Goal: Task Accomplishment & Management: Use online tool/utility

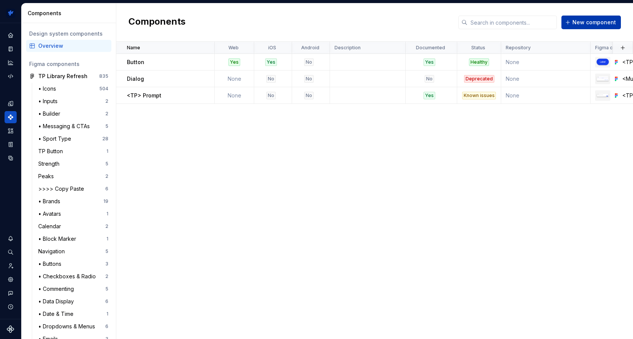
click at [587, 23] on span "New component" at bounding box center [595, 23] width 44 height 8
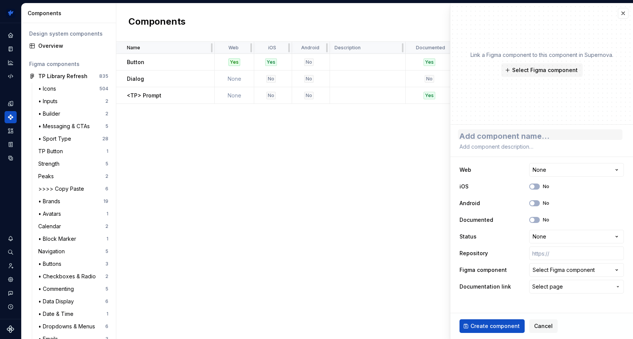
type textarea "*"
type textarea "S"
type textarea "*"
type textarea "Sw"
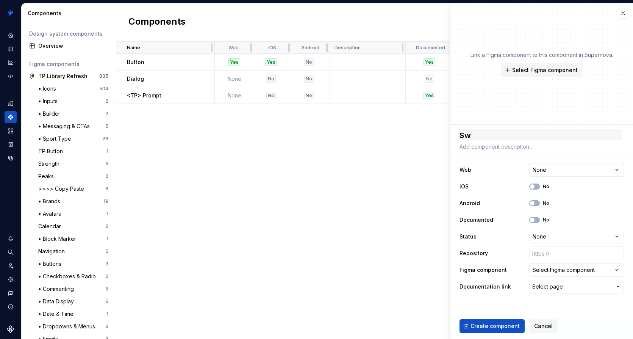
type textarea "*"
type textarea "Swi"
type textarea "*"
type textarea "Swit"
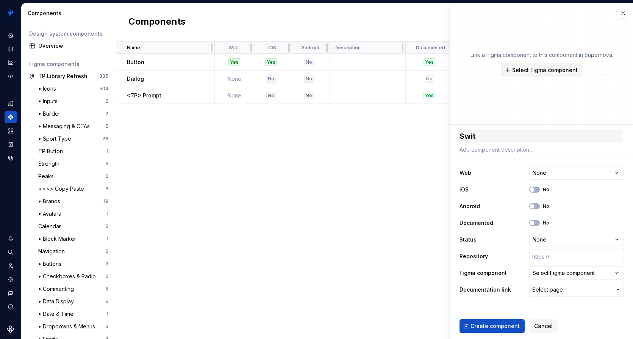
type textarea "*"
type textarea "Switc"
type textarea "*"
type textarea "Switch"
click at [547, 73] on span "Select Figma component" at bounding box center [545, 70] width 66 height 8
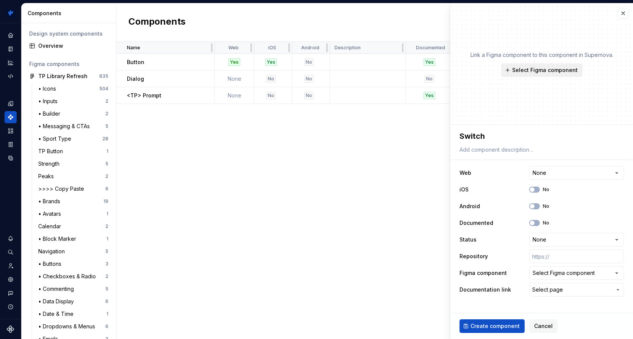
type textarea "*"
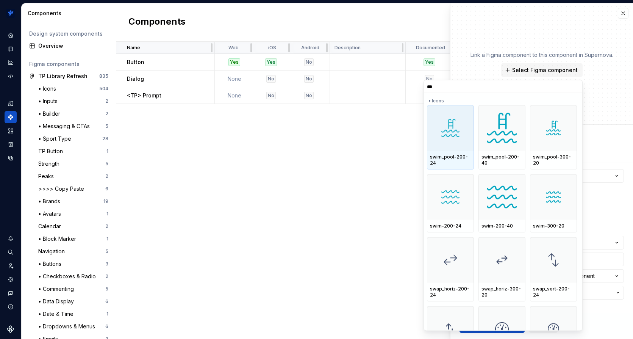
type input "****"
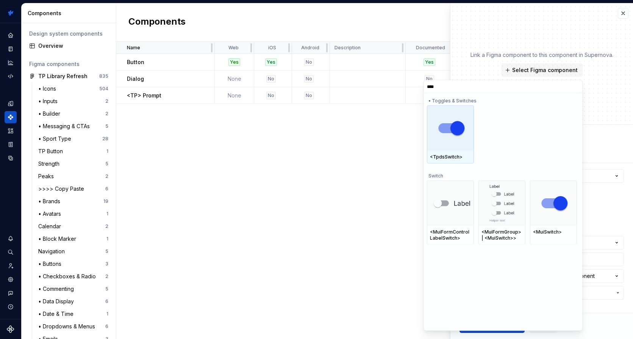
click at [440, 123] on img at bounding box center [450, 127] width 41 height 27
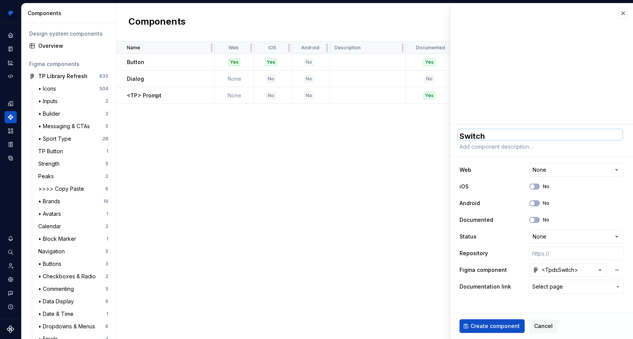
click at [474, 136] on textarea "Switch" at bounding box center [540, 134] width 164 height 11
type textarea "*"
click at [563, 236] on html "TrainingPeaks SH Design system data Components Design system components Overvie…" at bounding box center [316, 169] width 633 height 339
select select "**********"
click at [567, 287] on span "Select page" at bounding box center [572, 287] width 80 height 8
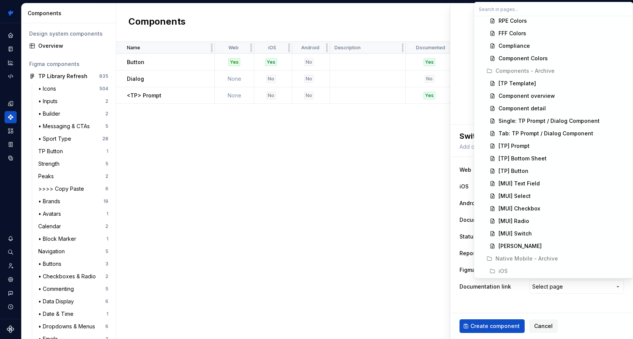
scroll to position [130, 0]
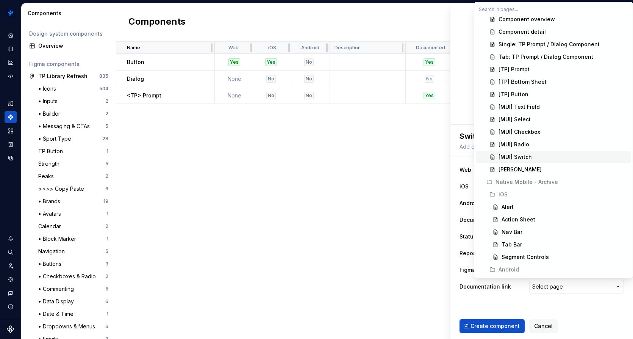
click at [524, 157] on div "[MUI] Switch" at bounding box center [515, 157] width 33 height 8
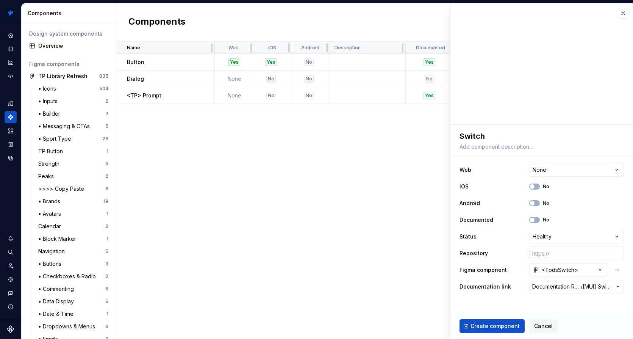
drag, startPoint x: 501, startPoint y: 325, endPoint x: 498, endPoint y: 318, distance: 7.5
click at [501, 325] on span "Create component" at bounding box center [495, 326] width 49 height 8
type textarea "*"
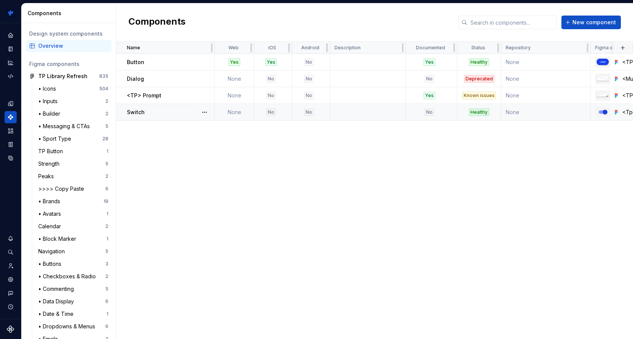
click at [138, 113] on p "Switch" at bounding box center [136, 112] width 18 height 8
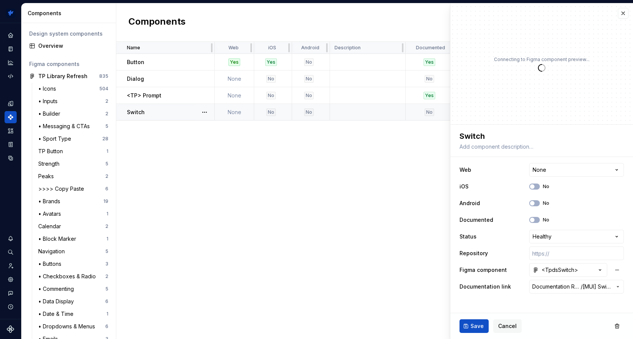
type textarea "*"
click at [580, 172] on html "TrainingPeaks SH Design system data Components Design system components Overvie…" at bounding box center [316, 169] width 633 height 339
select select "**********"
click at [483, 324] on button "Save" at bounding box center [474, 326] width 29 height 14
type textarea "*"
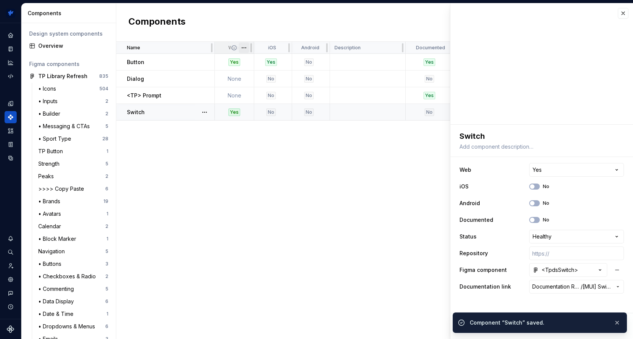
click at [245, 47] on html "TrainingPeaks SH Design system data Components Design system components Overvie…" at bounding box center [316, 169] width 633 height 339
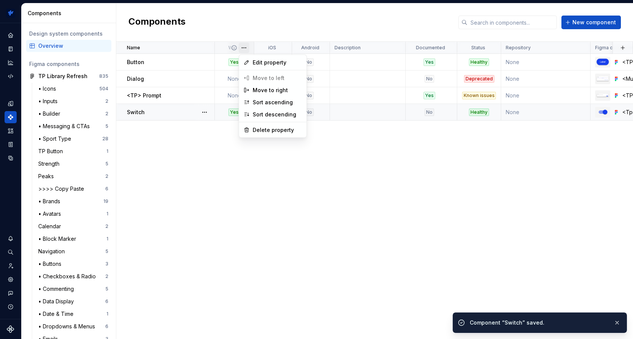
click at [191, 171] on html "TrainingPeaks SH Design system data Components Design system components Overvie…" at bounding box center [316, 169] width 633 height 339
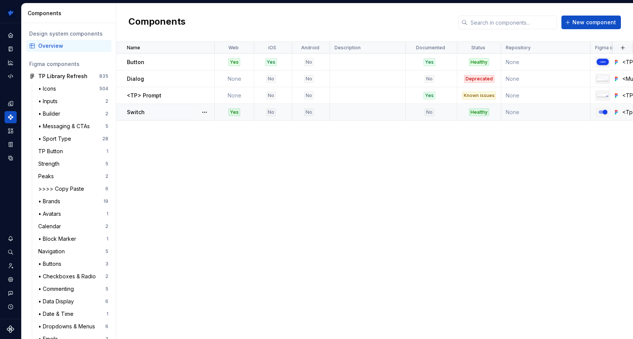
click at [245, 47] on html "TrainingPeaks SH Design system data Components Design system components Overvie…" at bounding box center [316, 169] width 633 height 339
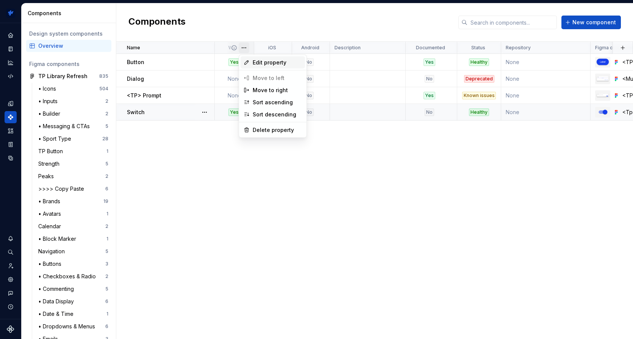
click at [247, 61] on icon at bounding box center [247, 63] width 4 height 4
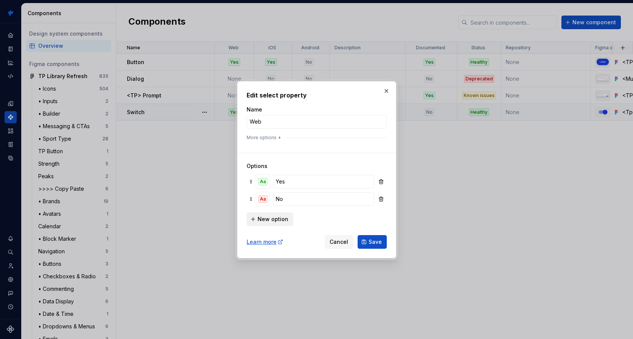
click at [258, 220] on span "New option" at bounding box center [273, 219] width 31 height 8
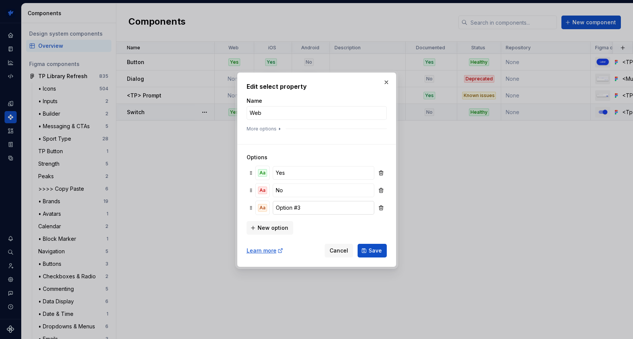
click at [294, 212] on input "Option #3" at bounding box center [323, 208] width 101 height 14
click at [310, 207] on input "Needs Branding" at bounding box center [323, 208] width 101 height 14
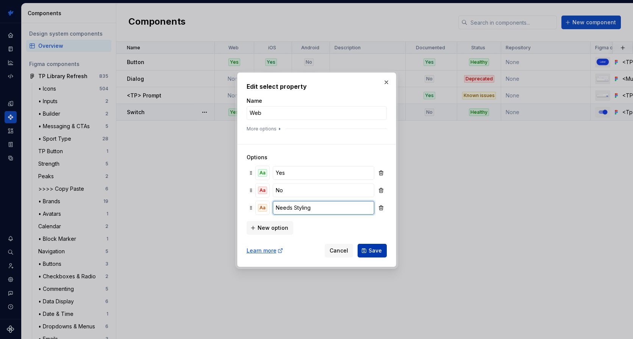
type input "Needs Styling"
click at [364, 246] on button "Save" at bounding box center [372, 251] width 29 height 14
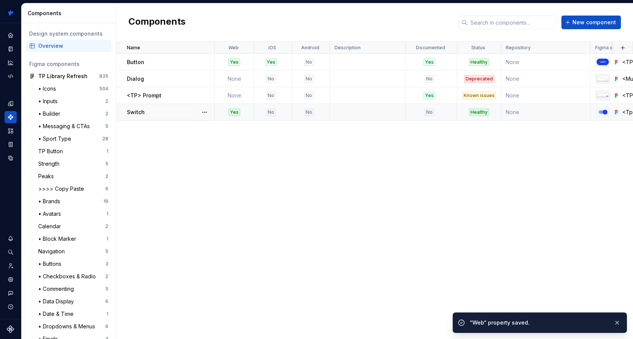
click at [270, 112] on div "No" at bounding box center [270, 112] width 9 height 8
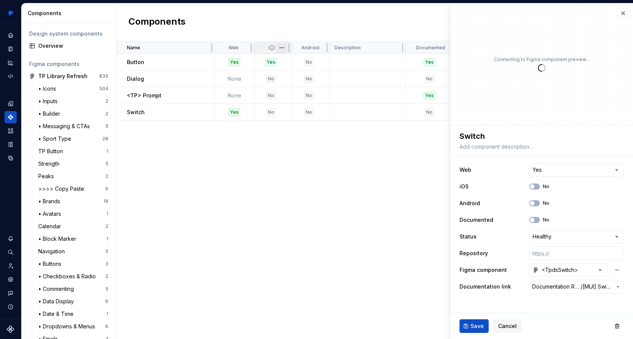
click at [283, 46] on html "TrainingPeaks SH Design system data Components Design system components Overvie…" at bounding box center [316, 169] width 633 height 339
click at [293, 63] on div "No" at bounding box center [309, 62] width 33 height 8
click at [279, 45] on html "TrainingPeaks SH Design system data Components Design system components Overvie…" at bounding box center [316, 169] width 633 height 339
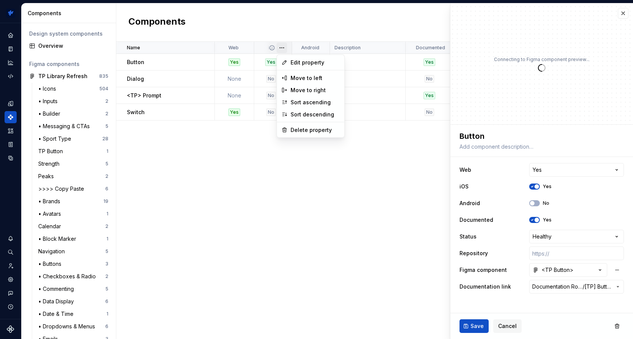
click at [282, 46] on html "TrainingPeaks SH Design system data Components Design system components Overvie…" at bounding box center [316, 169] width 633 height 339
click at [289, 62] on div "Edit property" at bounding box center [311, 62] width 64 height 12
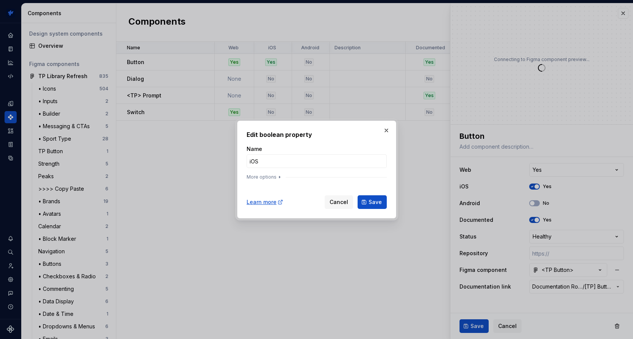
type textarea "*"
click at [278, 176] on icon "button" at bounding box center [280, 177] width 6 height 6
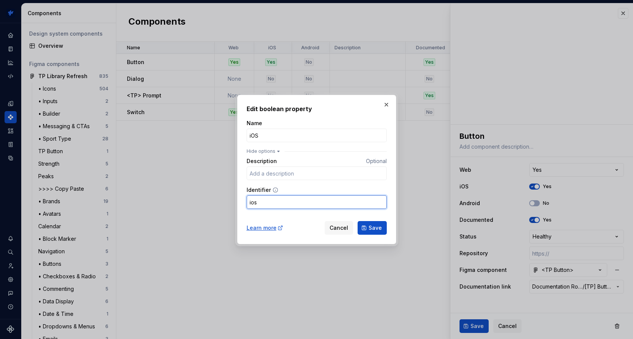
click at [273, 204] on input "ios" at bounding box center [317, 202] width 140 height 14
click at [337, 229] on span "Cancel" at bounding box center [339, 228] width 19 height 8
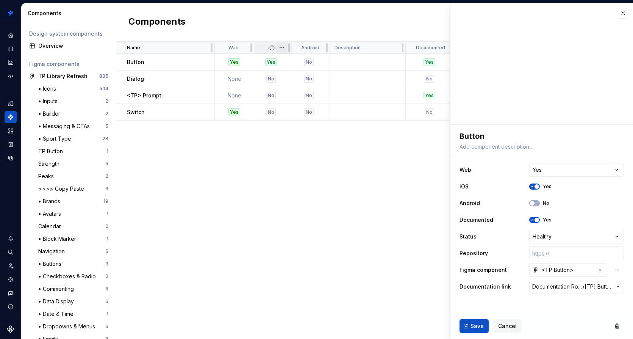
click at [284, 47] on html "TrainingPeaks SH Design system data Components Design system components Overvie…" at bounding box center [316, 169] width 633 height 339
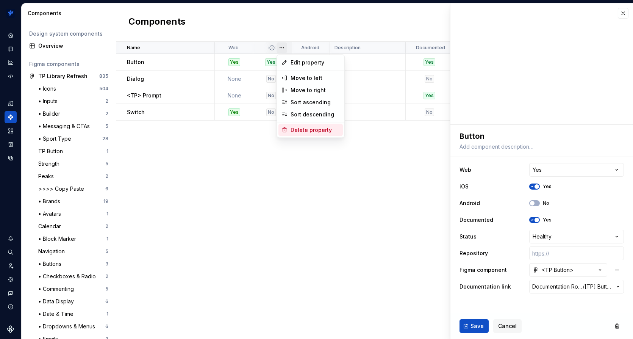
click at [297, 129] on div "Delete property" at bounding box center [315, 130] width 49 height 8
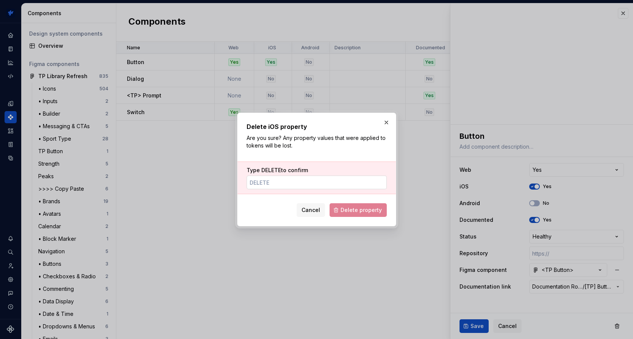
click at [305, 181] on input "Type DELETE to confirm" at bounding box center [317, 182] width 140 height 14
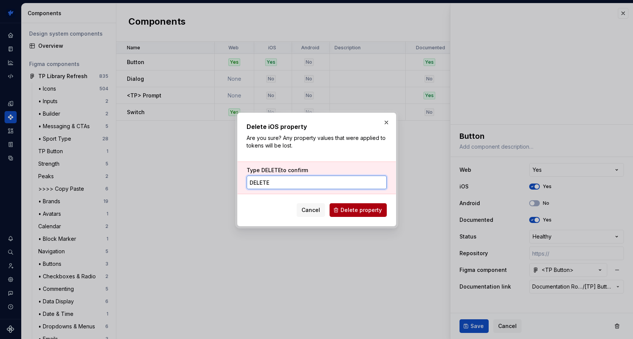
type input "DELETE"
click at [348, 205] on button "Delete property" at bounding box center [358, 210] width 57 height 14
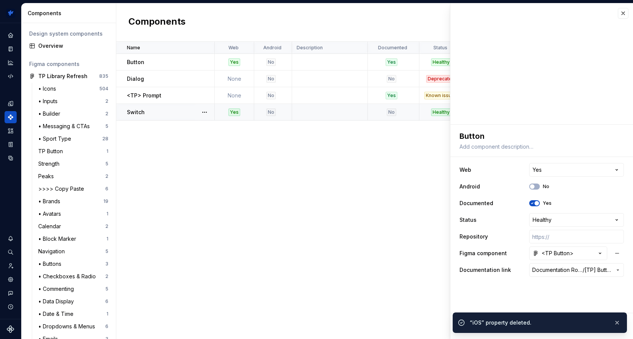
type textarea "*"
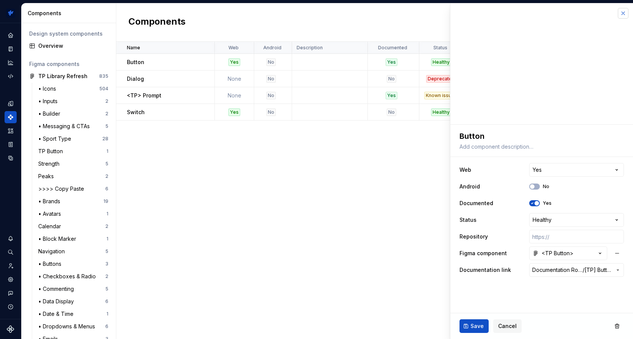
click at [623, 15] on button "button" at bounding box center [623, 13] width 11 height 11
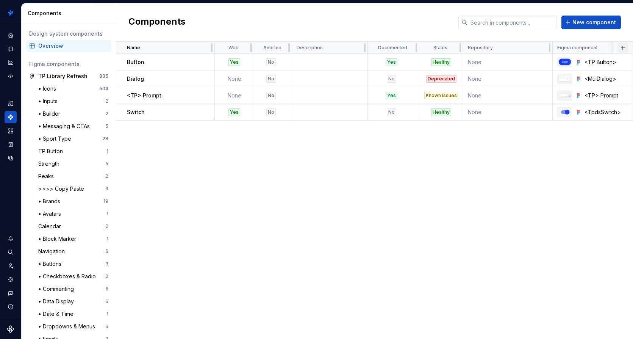
click at [627, 47] on button "button" at bounding box center [623, 47] width 11 height 11
click at [561, 61] on div "New custom property" at bounding box center [579, 63] width 57 height 8
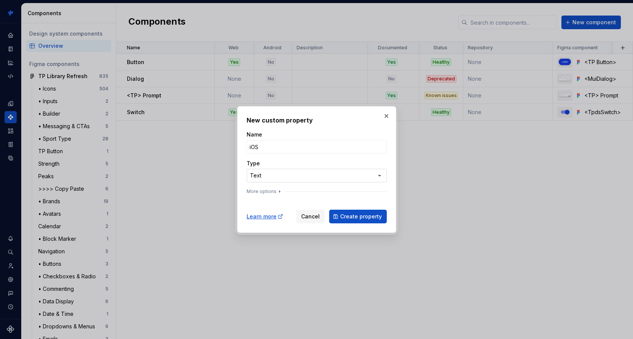
type input "iOS"
click at [329, 171] on div "**********" at bounding box center [316, 169] width 633 height 339
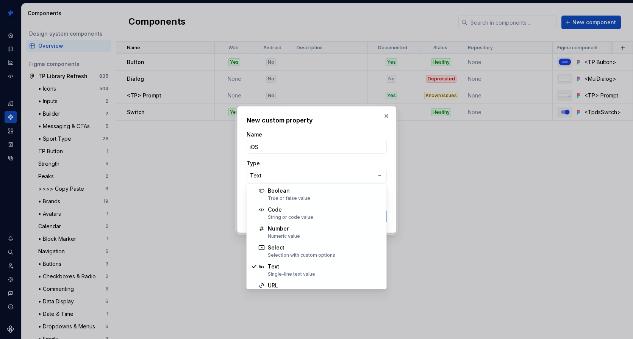
select select "******"
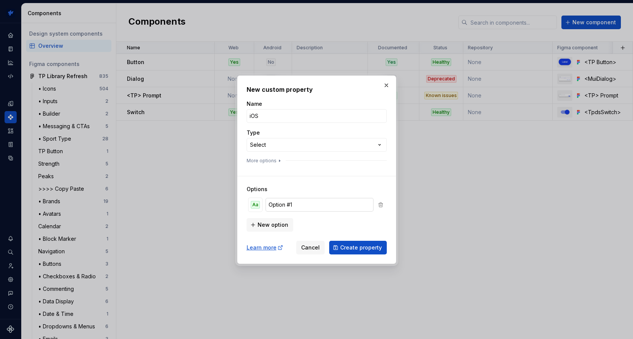
click at [295, 206] on input "Option #1" at bounding box center [320, 205] width 108 height 14
type input "Yes"
click at [273, 224] on span "New option" at bounding box center [273, 225] width 31 height 8
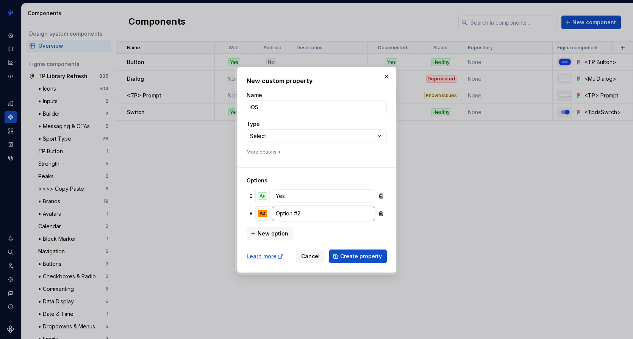
click at [311, 214] on input "Option #2" at bounding box center [323, 214] width 101 height 14
type input "[PERSON_NAME] Styling"
click at [276, 232] on span "New option" at bounding box center [273, 234] width 31 height 8
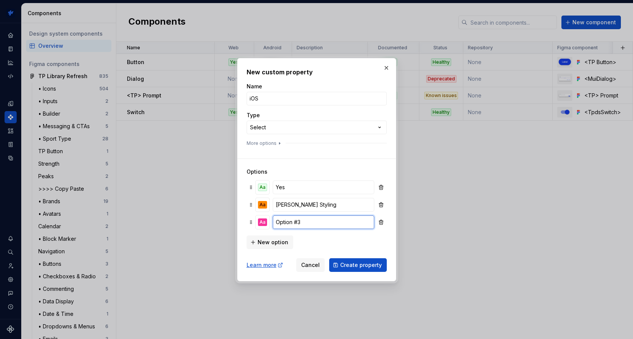
click at [316, 224] on input "Option #3" at bounding box center [323, 222] width 101 height 14
type input "No"
click at [266, 222] on div "Aa" at bounding box center [262, 222] width 9 height 8
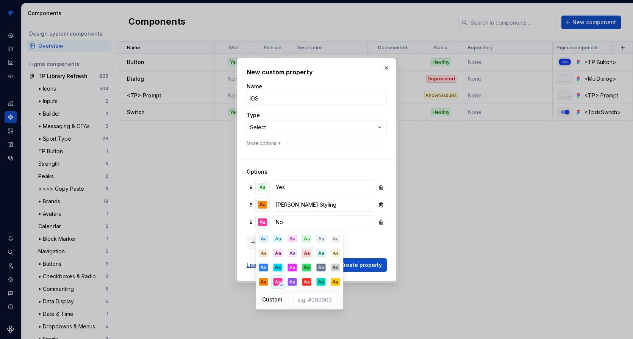
click at [303, 250] on div "Aa" at bounding box center [306, 253] width 9 height 8
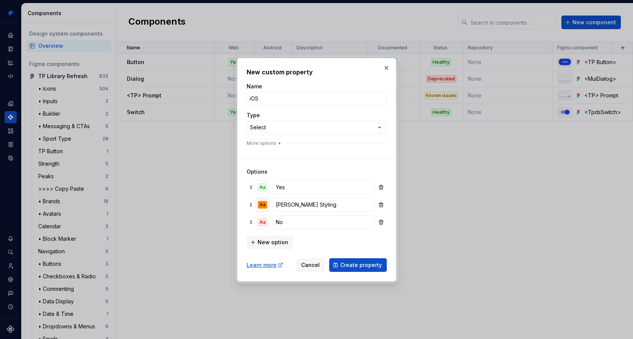
click at [261, 205] on div "Aa" at bounding box center [262, 205] width 9 height 8
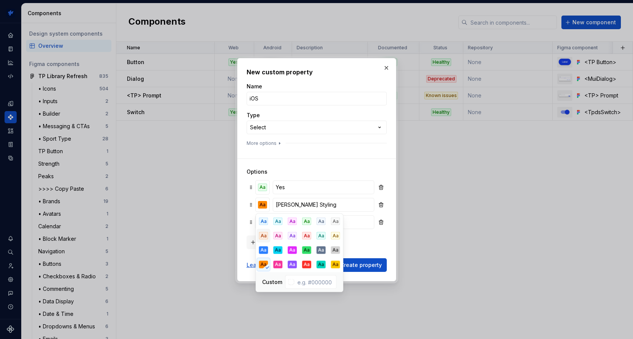
click at [268, 234] on div "Aa" at bounding box center [263, 236] width 9 height 8
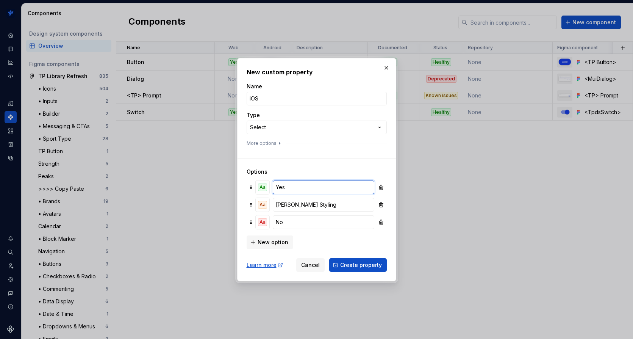
click at [348, 188] on input "Yes" at bounding box center [323, 187] width 101 height 14
click at [352, 265] on span "Create property" at bounding box center [361, 265] width 42 height 8
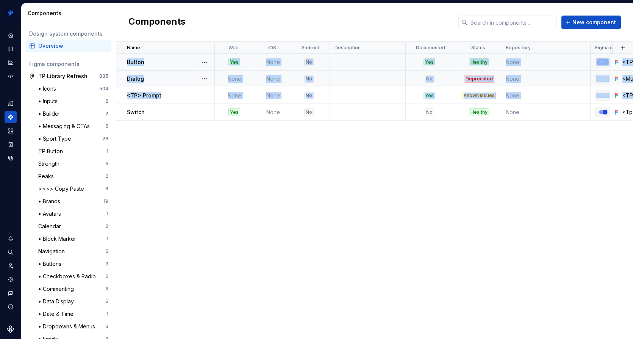
drag, startPoint x: 122, startPoint y: 113, endPoint x: 127, endPoint y: 54, distance: 59.3
click at [127, 54] on tbody "Button Yes None No Yes Healthy None <TP Button> Components - Archive / [TP] But…" at bounding box center [470, 87] width 709 height 67
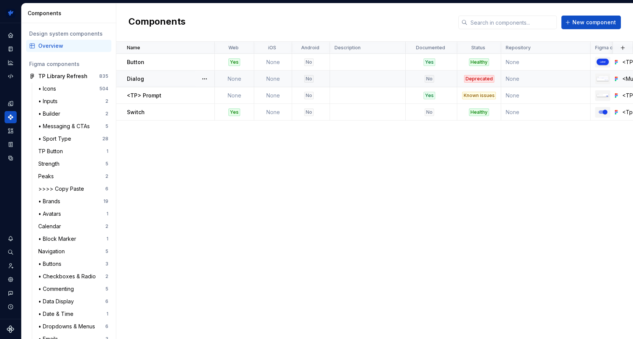
click at [149, 141] on div "Name Web iOS Android Description Documented Status Repository Figma component D…" at bounding box center [374, 190] width 517 height 297
click at [271, 113] on td "None" at bounding box center [273, 112] width 38 height 17
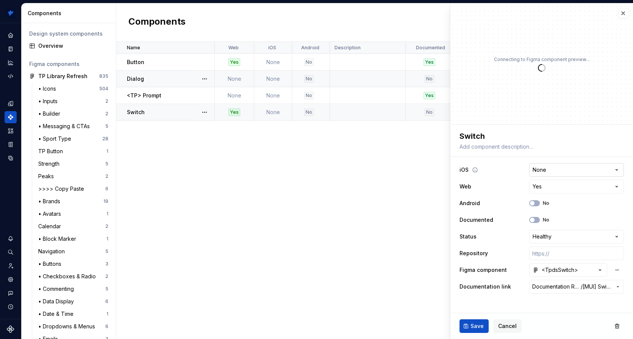
type textarea "*"
click at [573, 170] on html "TrainingPeaks SH Design system data Components Design system components Overvie…" at bounding box center [316, 169] width 633 height 339
select select "**********"
click at [583, 268] on button "<TpdsSwitch>" at bounding box center [568, 270] width 78 height 14
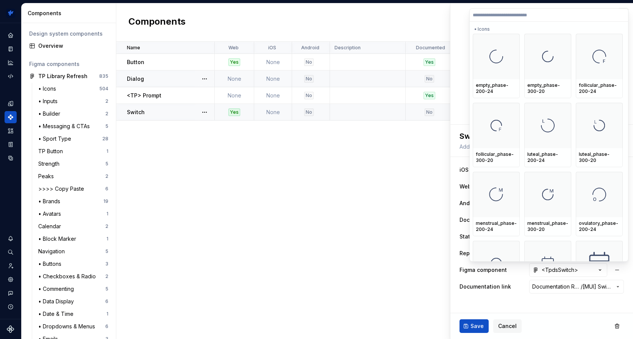
click at [551, 311] on html "TrainingPeaks SH Design system data Components Design system components Overvie…" at bounding box center [316, 169] width 633 height 339
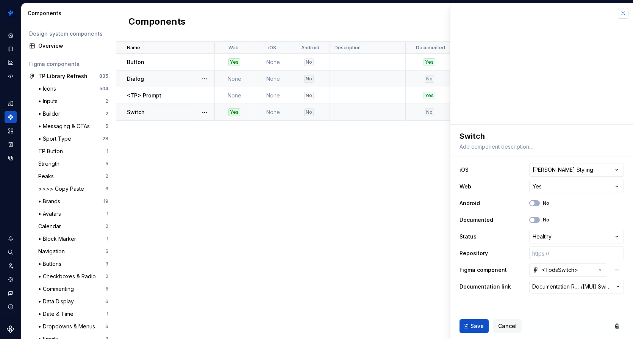
click at [622, 13] on button "button" at bounding box center [623, 13] width 11 height 11
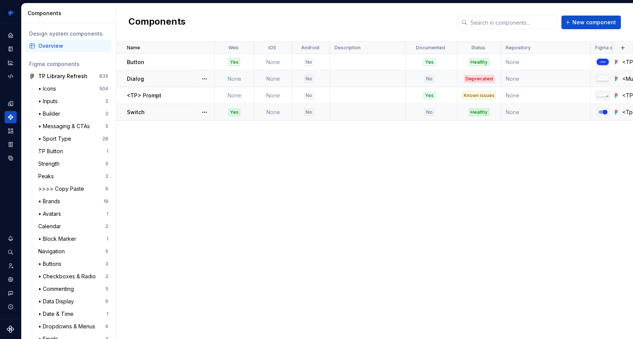
click at [167, 112] on div "Switch" at bounding box center [170, 112] width 87 height 8
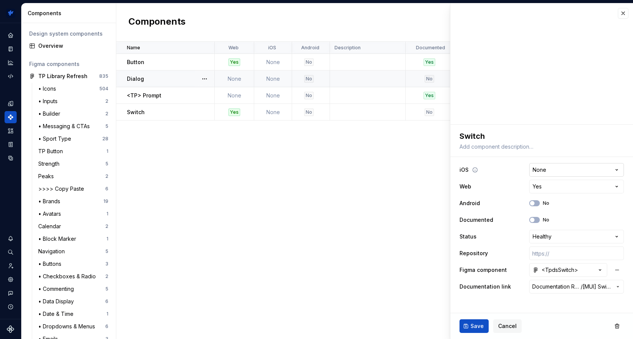
click at [579, 169] on html "TrainingPeaks SH Design system data Components Design system components Overvie…" at bounding box center [316, 169] width 633 height 339
type textarea "*"
select select "**********"
click at [418, 164] on div "Name Web iOS Android Description Documented Status Repository Figma component D…" at bounding box center [374, 190] width 517 height 297
click at [477, 323] on span "Save" at bounding box center [477, 326] width 13 height 8
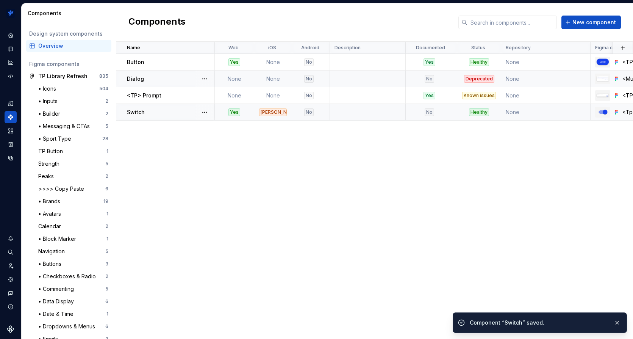
click at [159, 111] on div "Switch" at bounding box center [170, 112] width 87 height 8
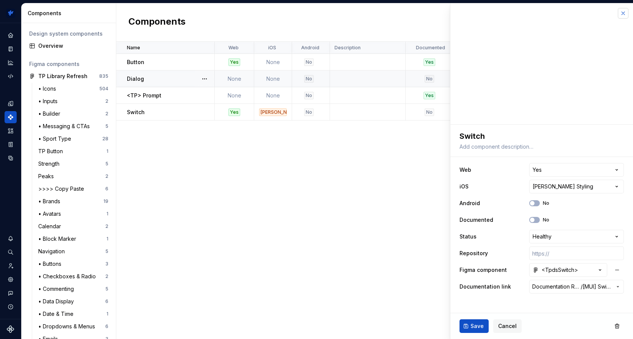
click at [624, 18] on button "button" at bounding box center [623, 13] width 11 height 11
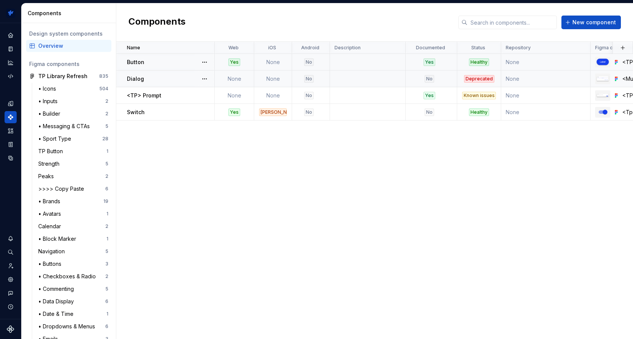
click at [140, 60] on p "Button" at bounding box center [135, 62] width 17 height 8
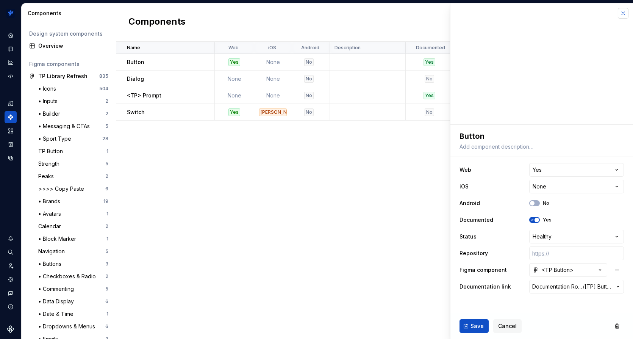
click at [623, 11] on button "button" at bounding box center [623, 13] width 11 height 11
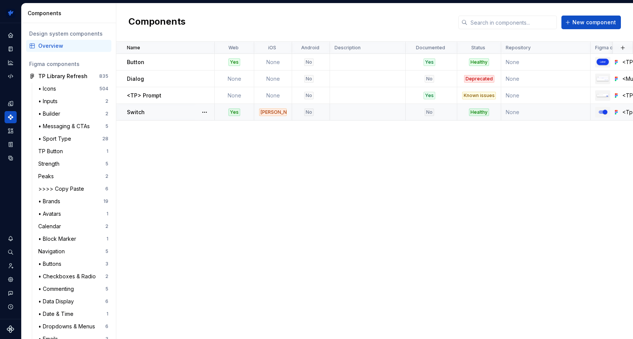
click at [137, 111] on p "Switch" at bounding box center [136, 112] width 18 height 8
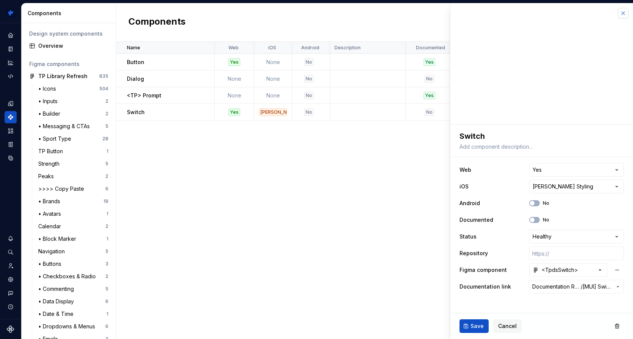
click at [623, 15] on button "button" at bounding box center [623, 13] width 11 height 11
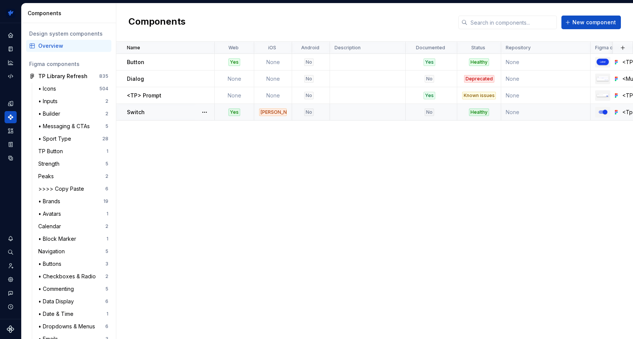
click at [146, 108] on div "Switch" at bounding box center [170, 112] width 87 height 8
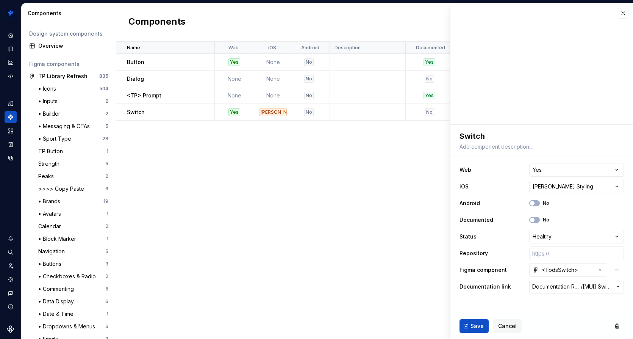
type textarea "*"
click at [610, 288] on span "[MUI] Switch" at bounding box center [597, 287] width 29 height 8
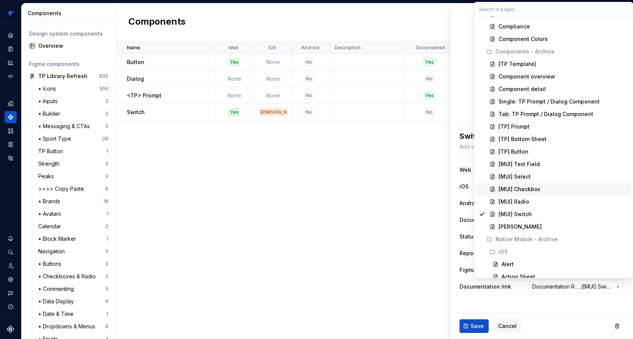
scroll to position [93, 0]
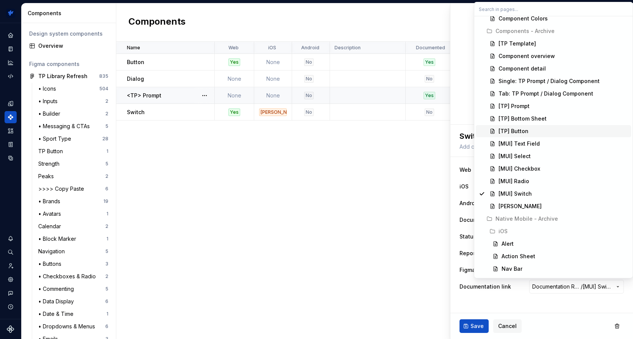
click at [316, 177] on html "TrainingPeaks SH Design system data Components Design system components Overvie…" at bounding box center [316, 169] width 633 height 339
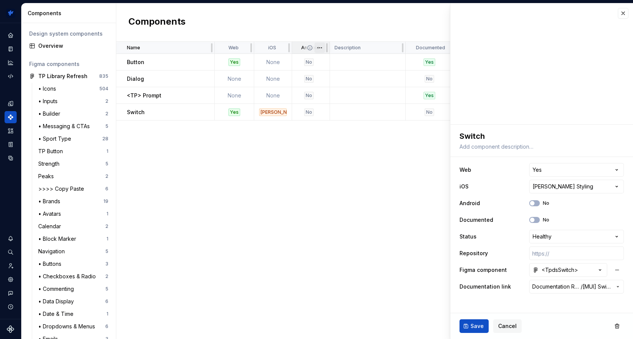
click at [318, 48] on html "TrainingPeaks SH Design system data Components Design system components Overvie…" at bounding box center [316, 169] width 633 height 339
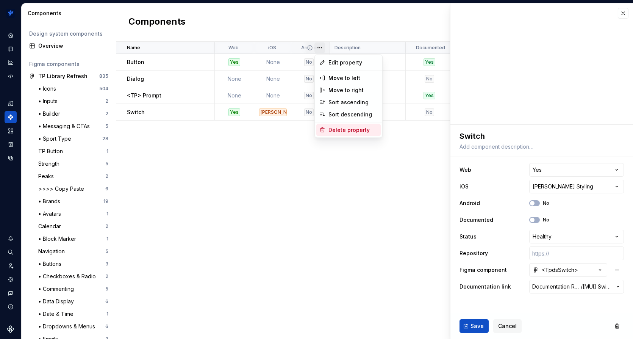
click at [327, 131] on div "Delete property" at bounding box center [348, 130] width 64 height 12
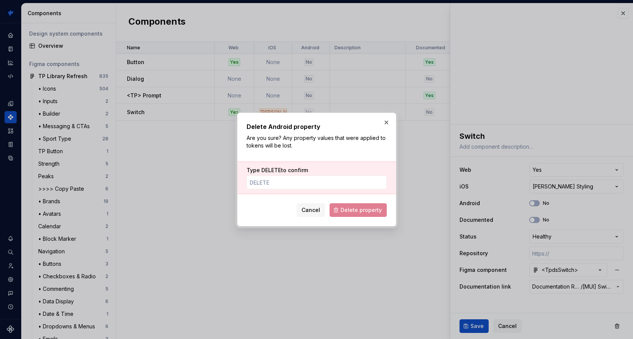
click at [315, 166] on div "Type DELETE to confirm" at bounding box center [317, 177] width 158 height 33
click at [308, 179] on input "Type DELETE to confirm" at bounding box center [317, 182] width 140 height 14
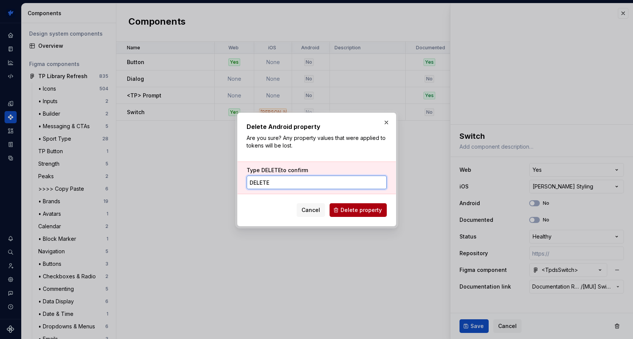
type input "Delete"
click at [344, 211] on span "Delete property" at bounding box center [361, 210] width 41 height 8
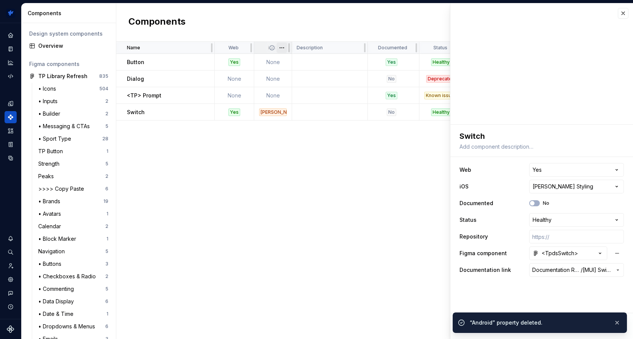
click at [284, 47] on html "TrainingPeaks SH Design system data Components Design system components Overvie…" at bounding box center [316, 169] width 633 height 339
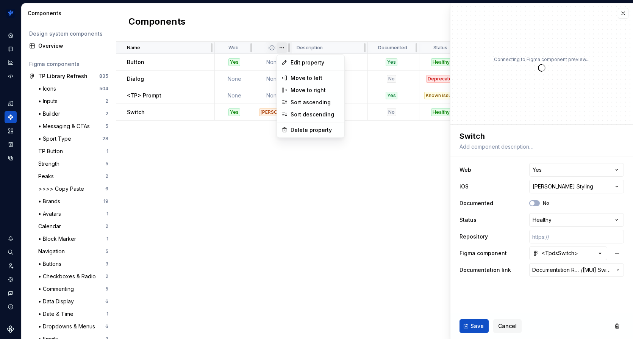
type textarea "*"
click at [324, 30] on html "TrainingPeaks SH Design system data Components Design system components Overvie…" at bounding box center [316, 169] width 633 height 339
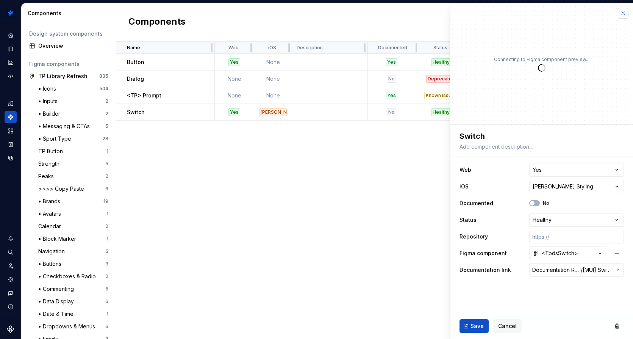
click at [621, 11] on button "button" at bounding box center [623, 13] width 11 height 11
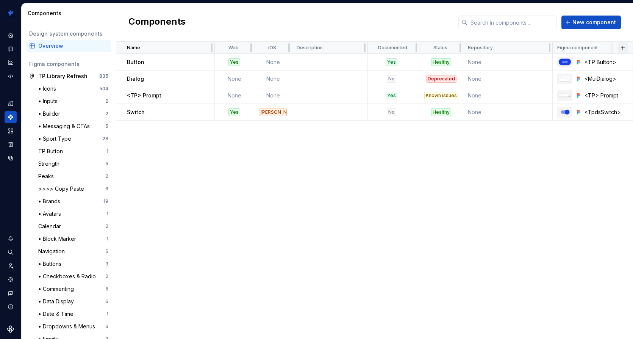
click at [623, 47] on button "button" at bounding box center [623, 47] width 11 height 11
click at [588, 63] on div "New custom property" at bounding box center [579, 63] width 57 height 8
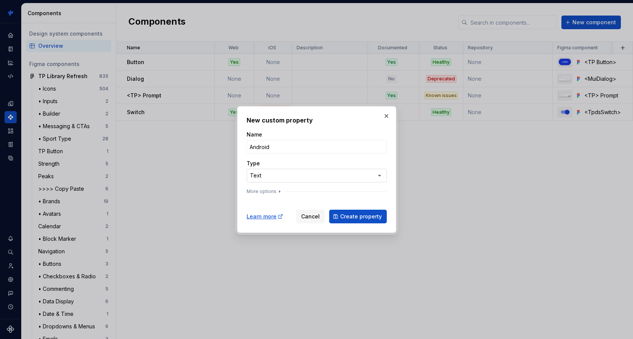
type input "Android"
click at [308, 176] on div "**********" at bounding box center [316, 169] width 633 height 339
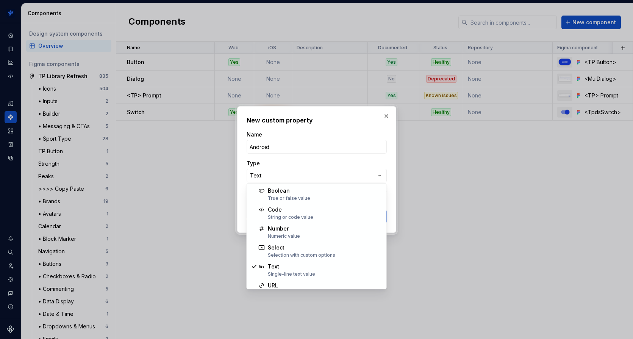
select select "******"
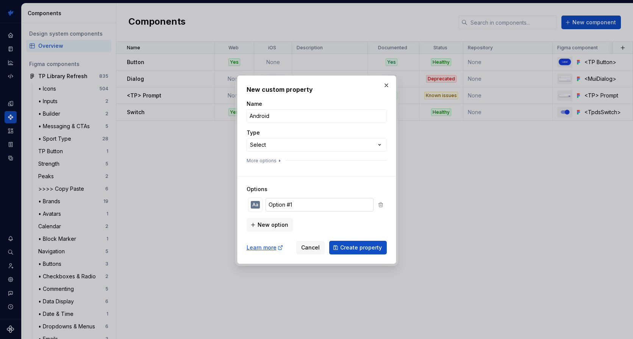
click at [290, 208] on input "Option #1" at bounding box center [320, 205] width 108 height 14
type input "Yes"
click at [269, 222] on span "New option" at bounding box center [273, 225] width 31 height 8
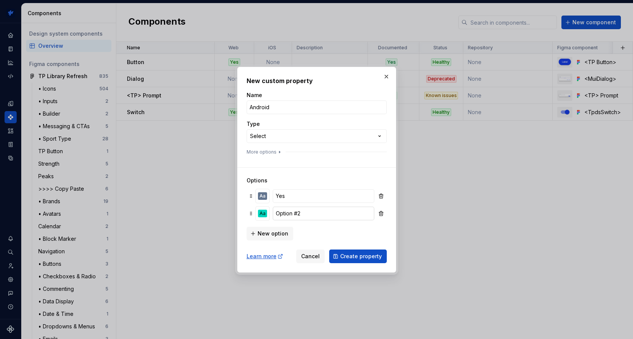
click at [303, 212] on input "Option #2" at bounding box center [323, 214] width 101 height 14
click at [312, 220] on input "Needs Stlying" at bounding box center [323, 214] width 101 height 14
click at [310, 214] on input "Needs Stlying" at bounding box center [323, 214] width 101 height 14
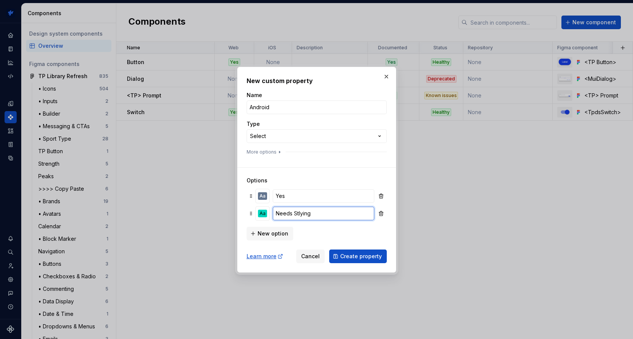
click at [310, 214] on input "Needs Stlying" at bounding box center [323, 214] width 101 height 14
type input "Needs Styling"
click at [280, 230] on span "New option" at bounding box center [273, 234] width 31 height 8
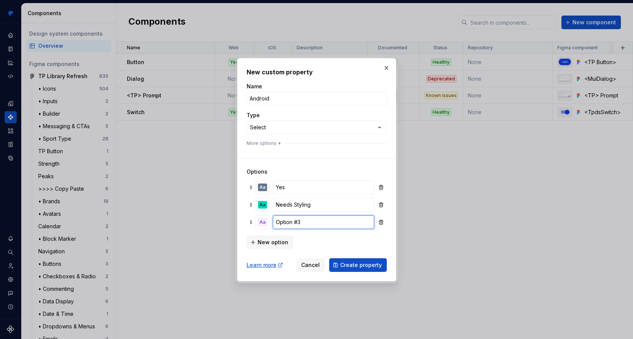
click at [318, 221] on input "Option #3" at bounding box center [323, 222] width 101 height 14
type input "No"
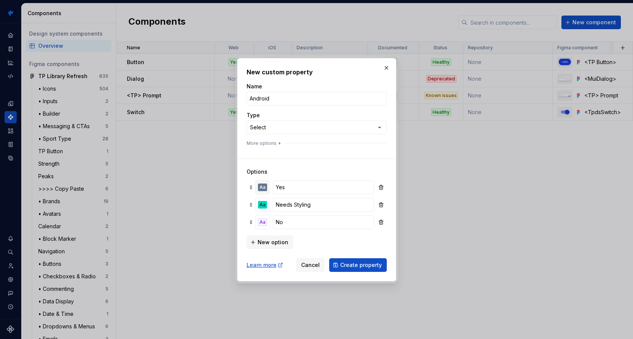
click at [263, 187] on div "Aa" at bounding box center [262, 187] width 9 height 8
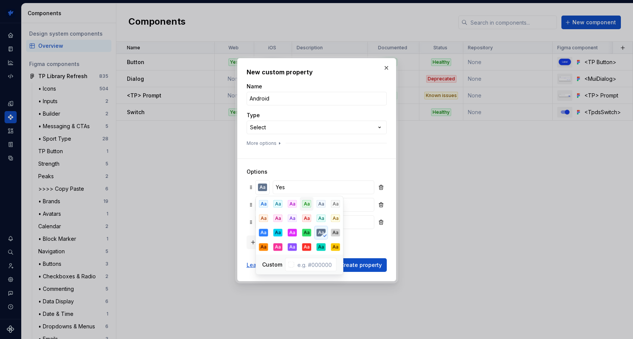
click at [309, 204] on div "Aa" at bounding box center [306, 204] width 9 height 8
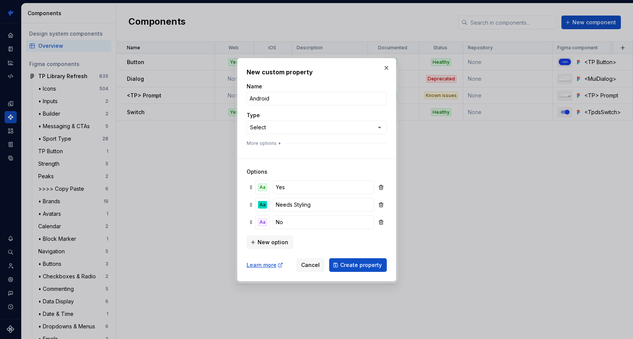
click at [331, 174] on h3 "Options" at bounding box center [317, 172] width 140 height 8
click at [264, 202] on div "Aa" at bounding box center [262, 205] width 9 height 8
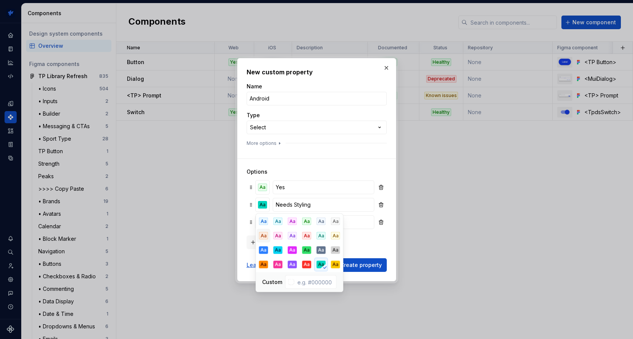
click at [267, 233] on div "Aa" at bounding box center [263, 236] width 9 height 8
click at [372, 240] on div "New option" at bounding box center [317, 241] width 140 height 15
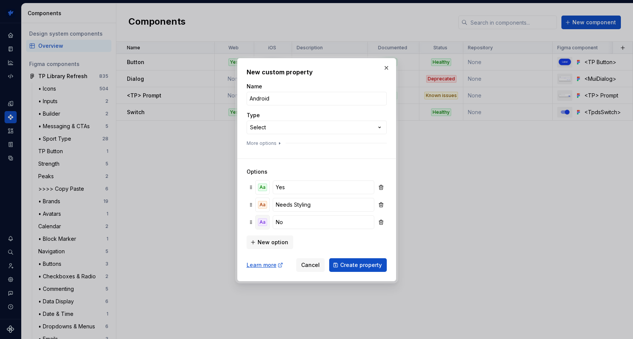
click at [266, 220] on div "Aa" at bounding box center [262, 222] width 9 height 8
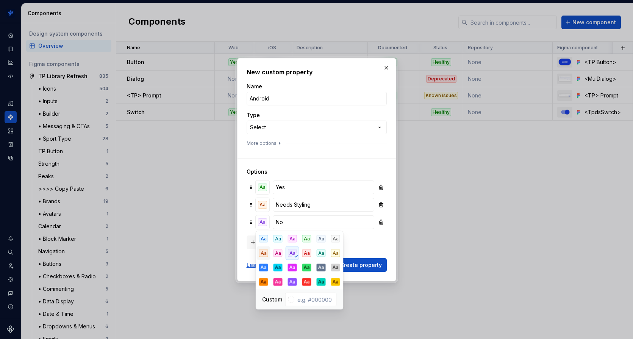
click at [266, 252] on div "Aa" at bounding box center [263, 253] width 9 height 8
click at [362, 245] on div "New option" at bounding box center [317, 241] width 140 height 15
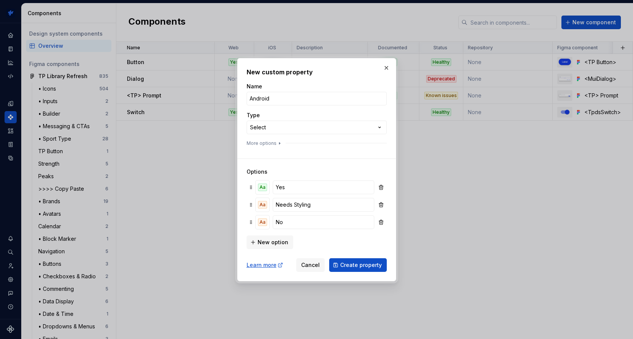
click at [359, 272] on div "**********" at bounding box center [316, 169] width 159 height 223
click at [360, 268] on span "Create property" at bounding box center [361, 265] width 42 height 8
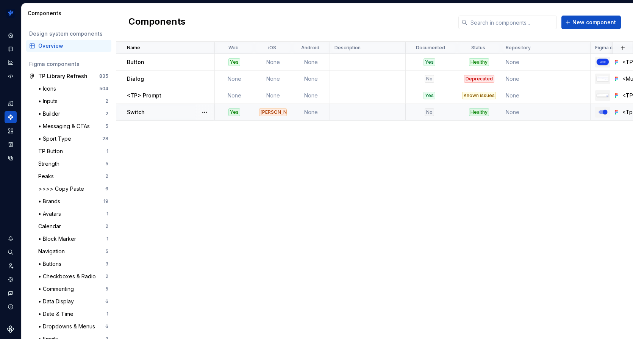
click at [319, 105] on td "None" at bounding box center [311, 112] width 38 height 17
click at [312, 111] on td "None" at bounding box center [311, 112] width 38 height 17
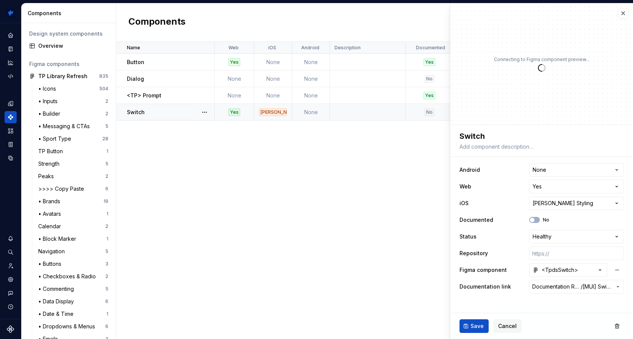
type textarea "*"
click at [574, 189] on html "TrainingPeaks SH Design system data Components Design system components Overvie…" at bounding box center [316, 169] width 633 height 339
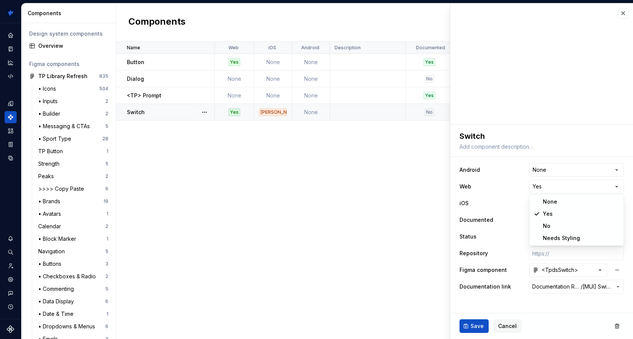
click at [516, 187] on html "TrainingPeaks SH Design system data Components Design system components Overvie…" at bounding box center [316, 169] width 633 height 339
click at [559, 169] on html "TrainingPeaks SH Design system data Components Design system components Overvie…" at bounding box center [316, 169] width 633 height 339
select select "**********"
click at [476, 319] on button "Save" at bounding box center [474, 326] width 29 height 14
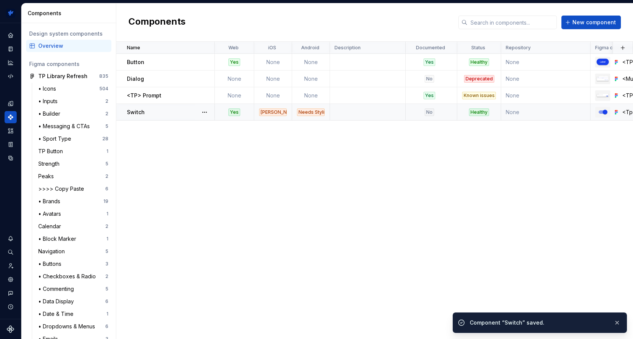
click at [132, 108] on p "Switch" at bounding box center [136, 112] width 18 height 8
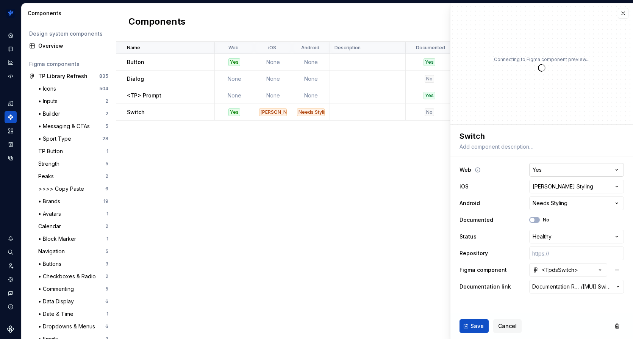
type textarea "*"
click at [565, 168] on html "TrainingPeaks SH Design system data Components Design system components Overvie…" at bounding box center [316, 169] width 633 height 339
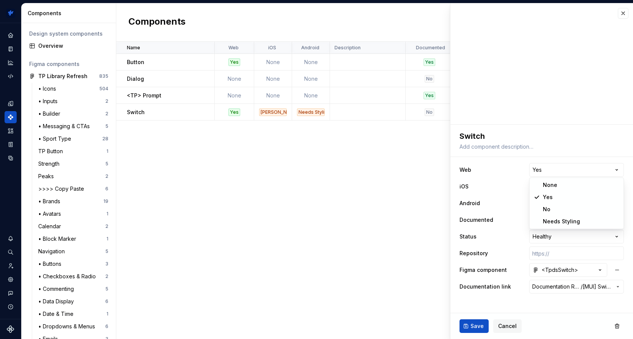
select select "**********"
click at [471, 327] on span "Save" at bounding box center [477, 326] width 13 height 8
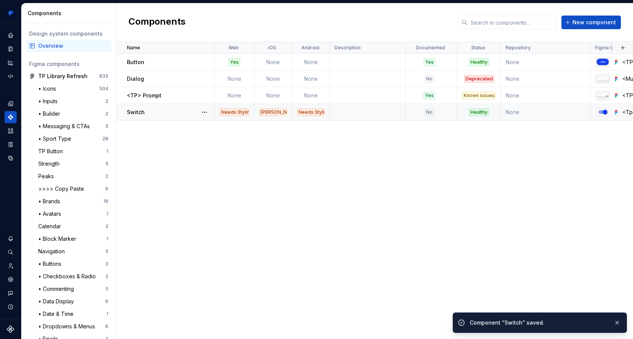
click at [241, 110] on div "Needs Styling" at bounding box center [234, 112] width 29 height 8
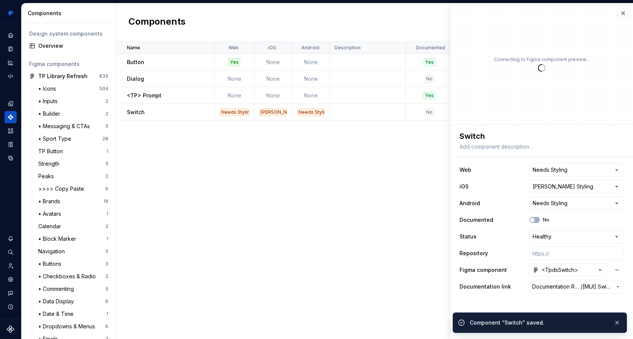
click at [550, 167] on html "TrainingPeaks SH Design system data Components Design system components Overvie…" at bounding box center [316, 169] width 633 height 339
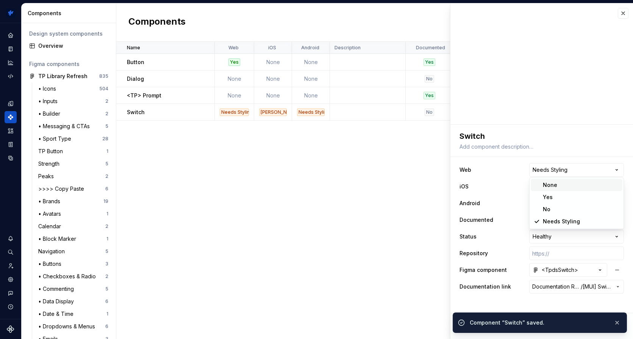
type textarea "*"
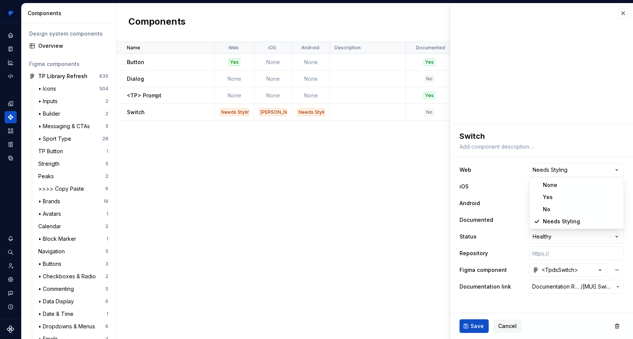
select select "**********"
type textarea "*"
click at [553, 185] on html "TrainingPeaks SH Design system data Components Design system components Overvie…" at bounding box center [316, 169] width 633 height 339
select select "**********"
type textarea "*"
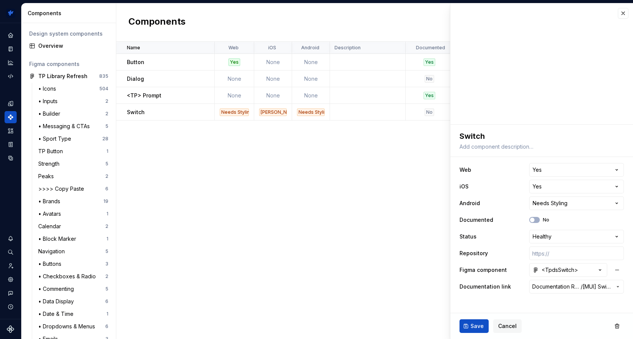
click at [553, 204] on html "TrainingPeaks SH Design system data Components Design system components Overvie…" at bounding box center [316, 169] width 633 height 339
select select "**********"
click at [476, 324] on span "Save" at bounding box center [477, 326] width 13 height 8
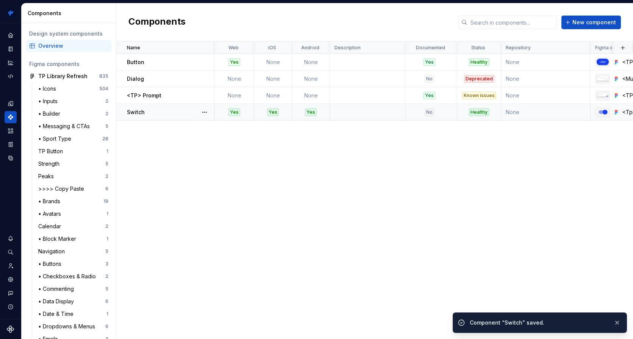
click at [233, 111] on div "Yes" at bounding box center [234, 112] width 12 height 8
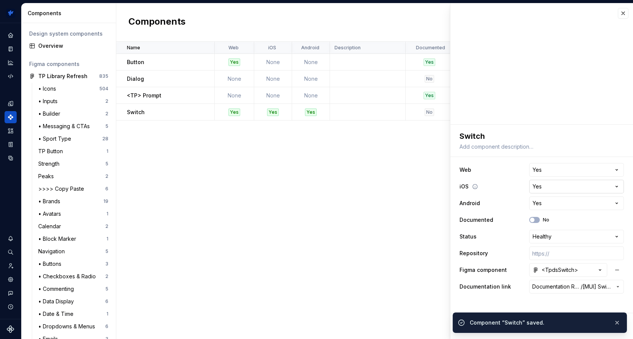
click at [547, 188] on html "TrainingPeaks SH Design system data Components Design system components Overvie…" at bounding box center [316, 169] width 633 height 339
type textarea "*"
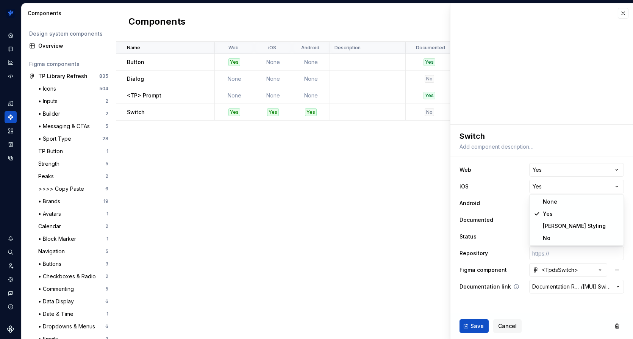
select select "**********"
click at [463, 324] on button "Save" at bounding box center [474, 326] width 29 height 14
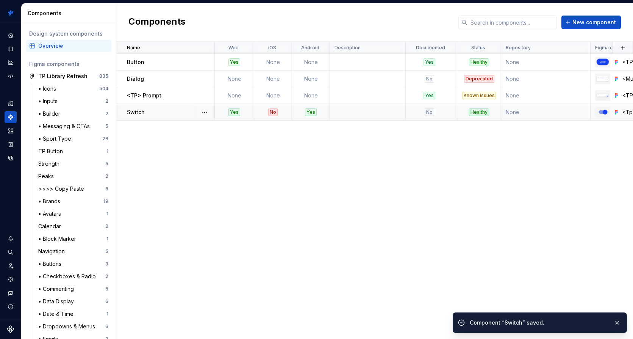
click at [232, 112] on div "Yes" at bounding box center [234, 112] width 12 height 8
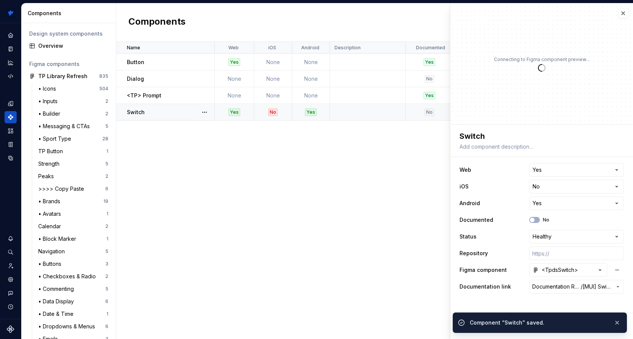
click at [156, 106] on td "Switch" at bounding box center [165, 112] width 99 height 17
type textarea "*"
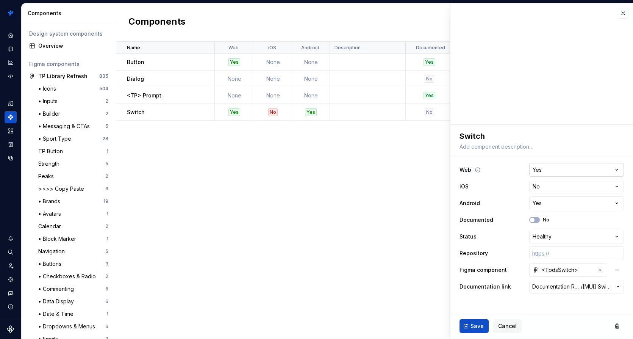
click at [562, 167] on html "TrainingPeaks SH Design system data Components Design system components Overvie…" at bounding box center [316, 169] width 633 height 339
select select "**********"
type textarea "*"
click at [553, 202] on html "TrainingPeaks SH Design system data Components Design system components Overvie…" at bounding box center [316, 169] width 633 height 339
select select "**********"
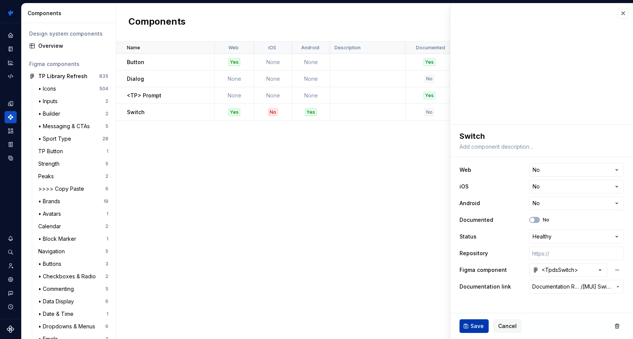
click at [479, 324] on span "Save" at bounding box center [477, 326] width 13 height 8
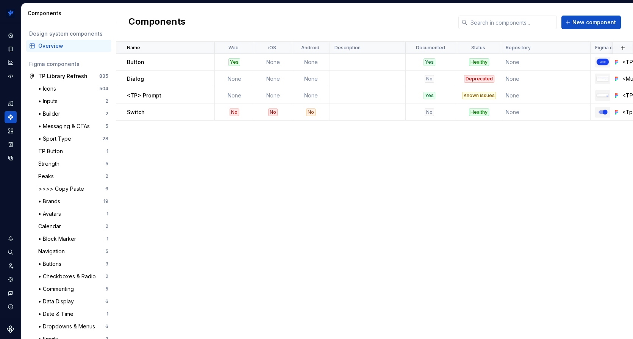
click at [322, 48] on html "TrainingPeaks SH Design system data Components Design system components Overvie…" at bounding box center [316, 169] width 633 height 339
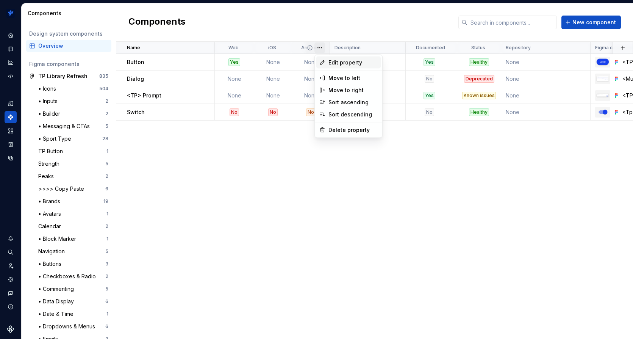
click at [339, 64] on span "Edit property" at bounding box center [353, 63] width 49 height 8
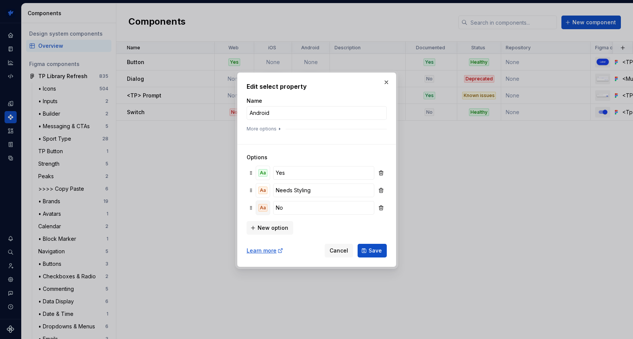
click at [264, 207] on div "Aa" at bounding box center [262, 208] width 9 height 8
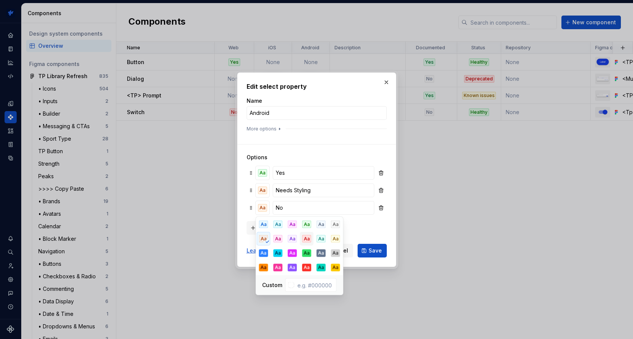
click at [306, 238] on div "Aa" at bounding box center [306, 239] width 9 height 8
click at [372, 253] on span "Save" at bounding box center [375, 251] width 13 height 8
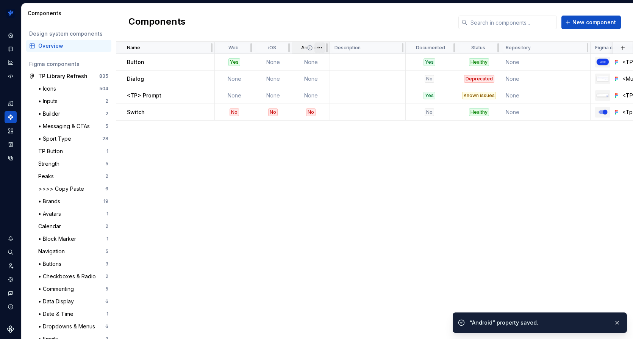
click at [320, 46] on html "TrainingPeaks SH Design system data Components Design system components Overvie…" at bounding box center [316, 169] width 633 height 339
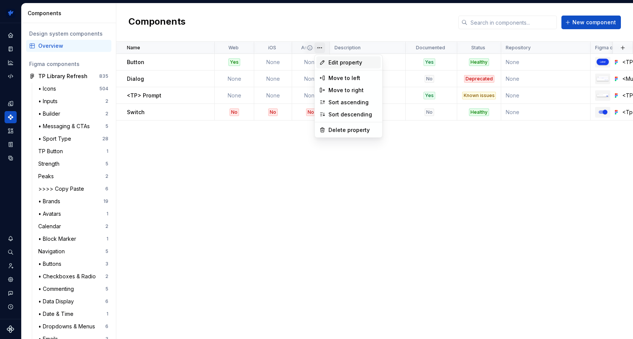
click at [351, 61] on span "Edit property" at bounding box center [353, 63] width 49 height 8
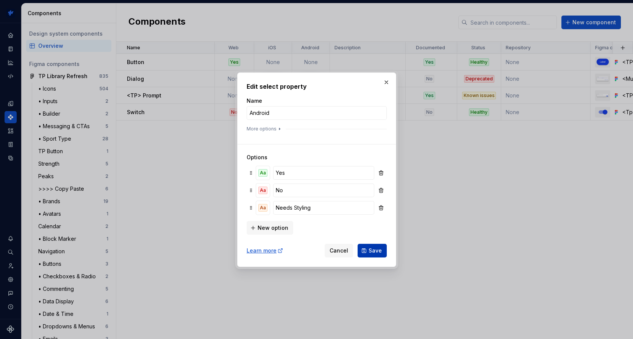
click at [374, 248] on span "Save" at bounding box center [375, 251] width 13 height 8
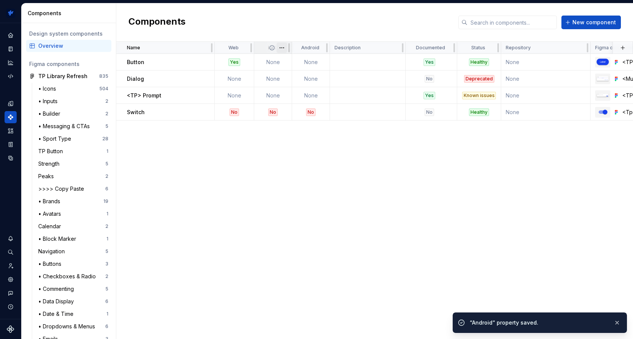
click at [283, 49] on html "TrainingPeaks SH Design system data Components Design system components Overvie…" at bounding box center [316, 169] width 633 height 339
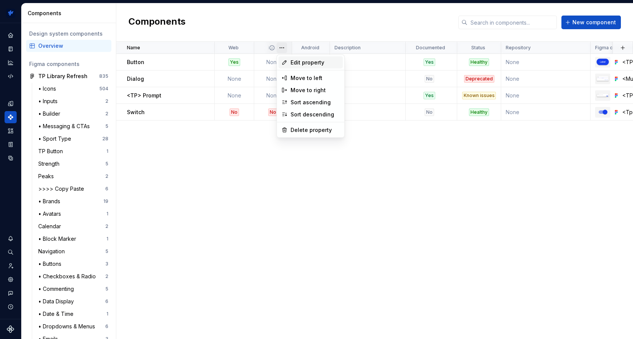
click at [307, 64] on span "Edit property" at bounding box center [315, 63] width 49 height 8
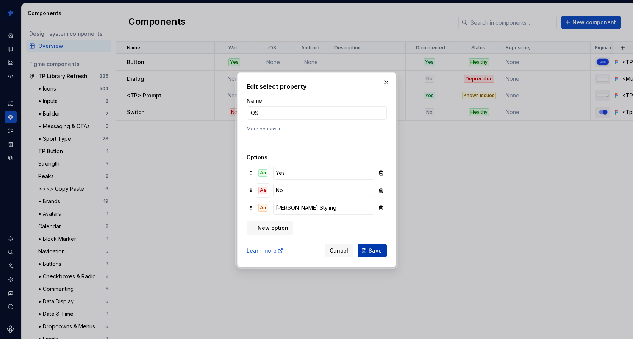
click at [377, 246] on button "Save" at bounding box center [372, 251] width 29 height 14
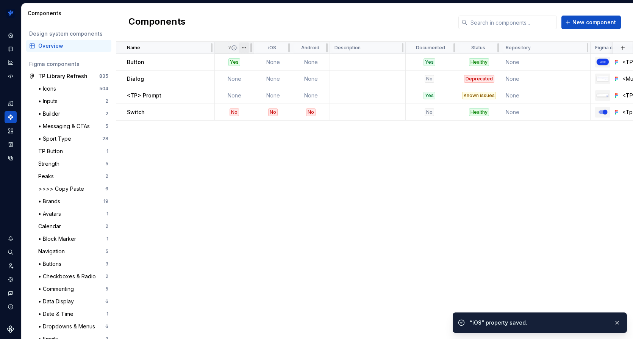
click at [243, 48] on html "TrainingPeaks SH Design system data Components Design system components Overvie…" at bounding box center [316, 169] width 633 height 339
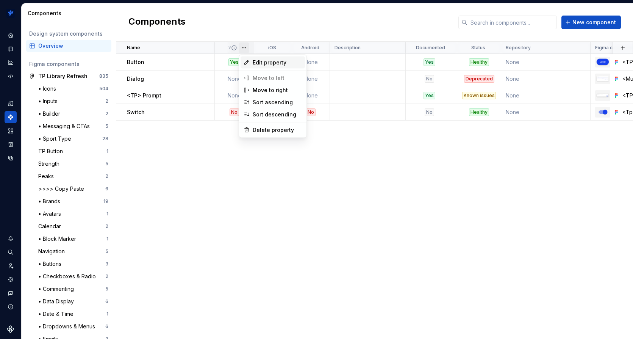
click at [271, 60] on span "Edit property" at bounding box center [277, 63] width 49 height 8
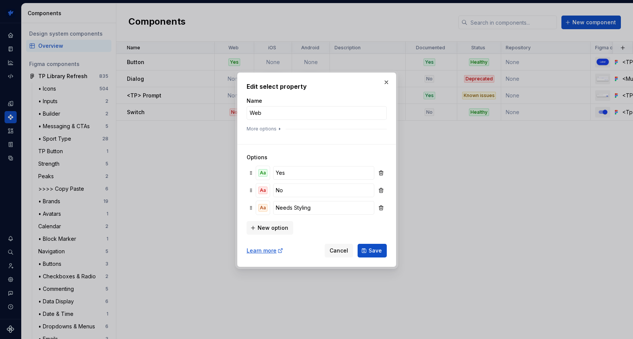
click at [371, 243] on div "Learn more Cancel Save" at bounding box center [317, 249] width 140 height 17
click at [372, 252] on span "Save" at bounding box center [375, 251] width 13 height 8
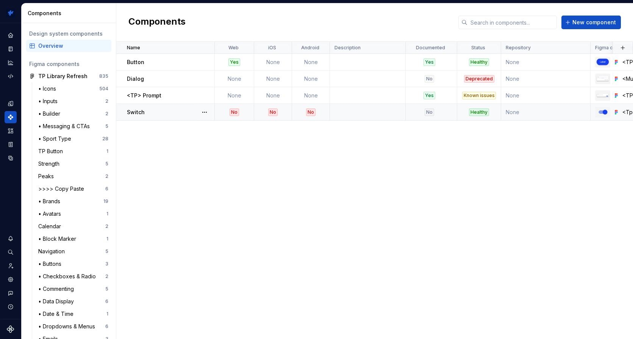
click at [235, 113] on div "No" at bounding box center [234, 112] width 9 height 8
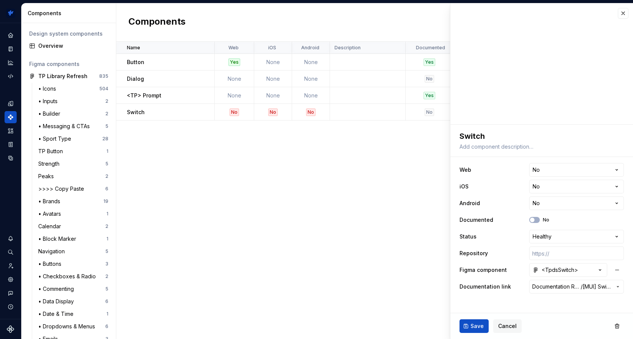
click at [221, 155] on div "Name Web iOS Android Description Documented Status Repository Figma component D…" at bounding box center [374, 190] width 517 height 297
drag, startPoint x: 221, startPoint y: 155, endPoint x: 238, endPoint y: 127, distance: 33.1
click at [221, 155] on div "Name Web iOS Android Description Documented Status Repository Figma component D…" at bounding box center [374, 190] width 517 height 297
click at [238, 113] on div "No" at bounding box center [234, 112] width 9 height 8
type textarea "*"
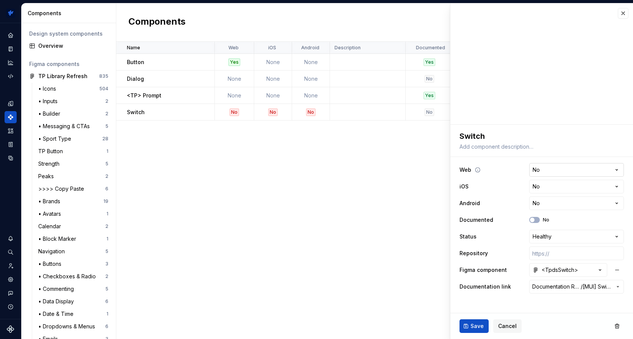
click at [587, 175] on html "TrainingPeaks SH Design system data Components Design system components Overvie…" at bounding box center [316, 169] width 633 height 339
click at [586, 170] on html "TrainingPeaks SH Design system data Components Design system components Overvie…" at bounding box center [316, 169] width 633 height 339
select select "**********"
click at [476, 326] on span "Save" at bounding box center [477, 326] width 13 height 8
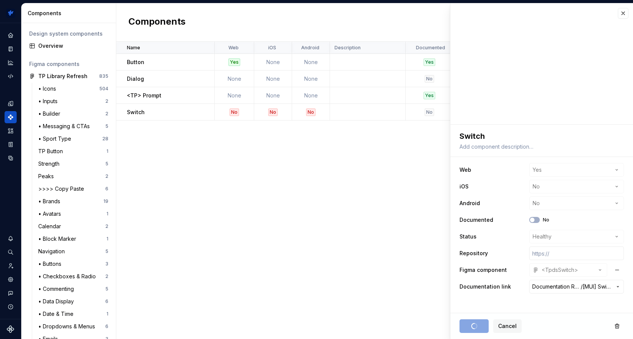
type textarea "*"
